Goal: Task Accomplishment & Management: Use online tool/utility

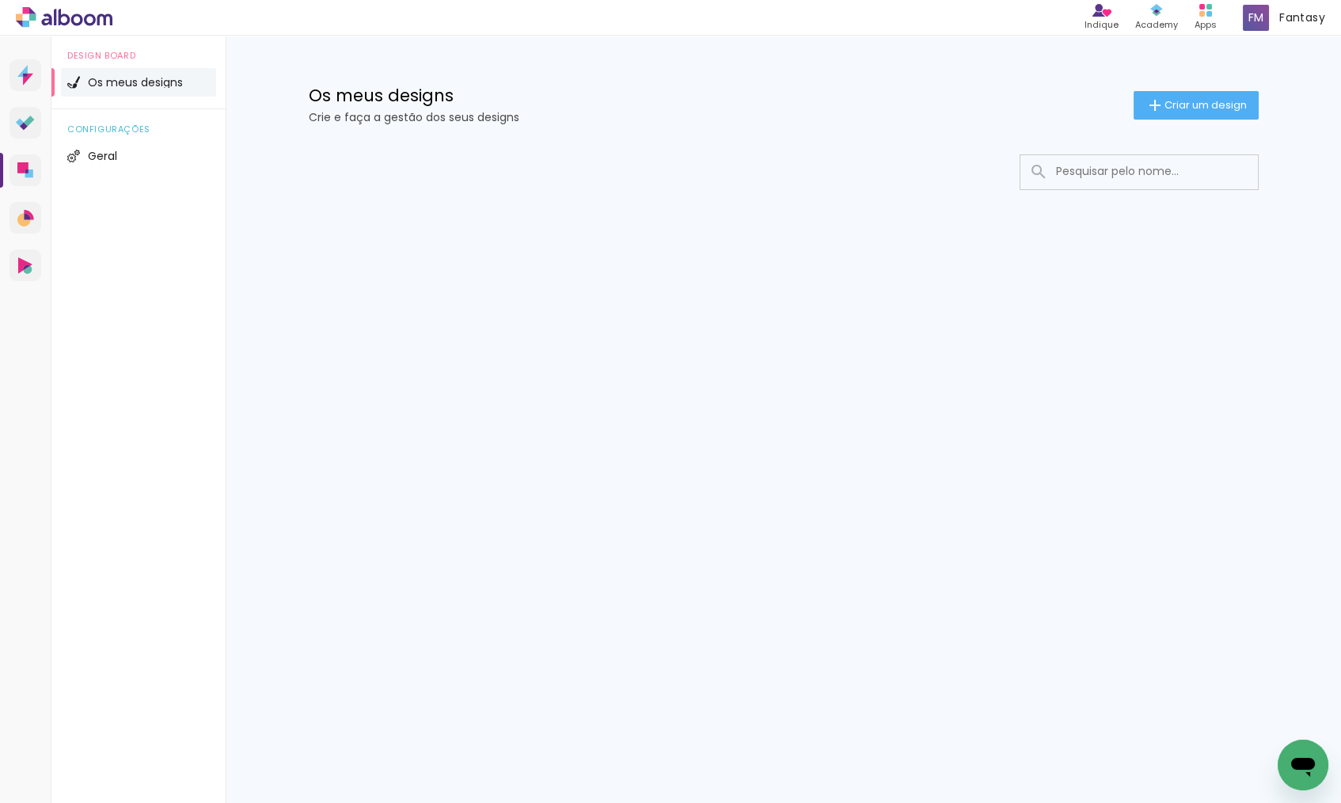
click at [1134, 173] on input at bounding box center [1161, 171] width 226 height 32
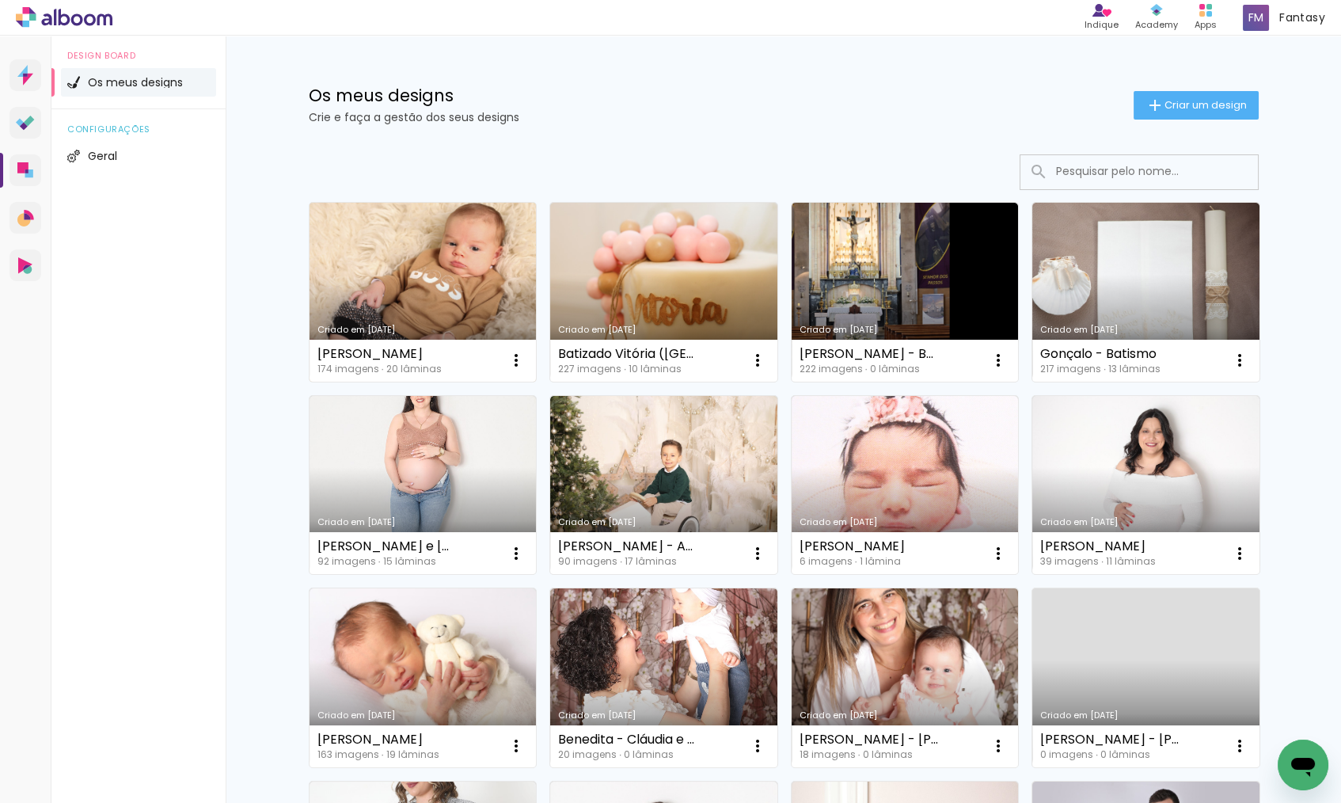
click at [461, 280] on link "Criado em [DATE]" at bounding box center [423, 292] width 227 height 179
